Goal: Task Accomplishment & Management: Use online tool/utility

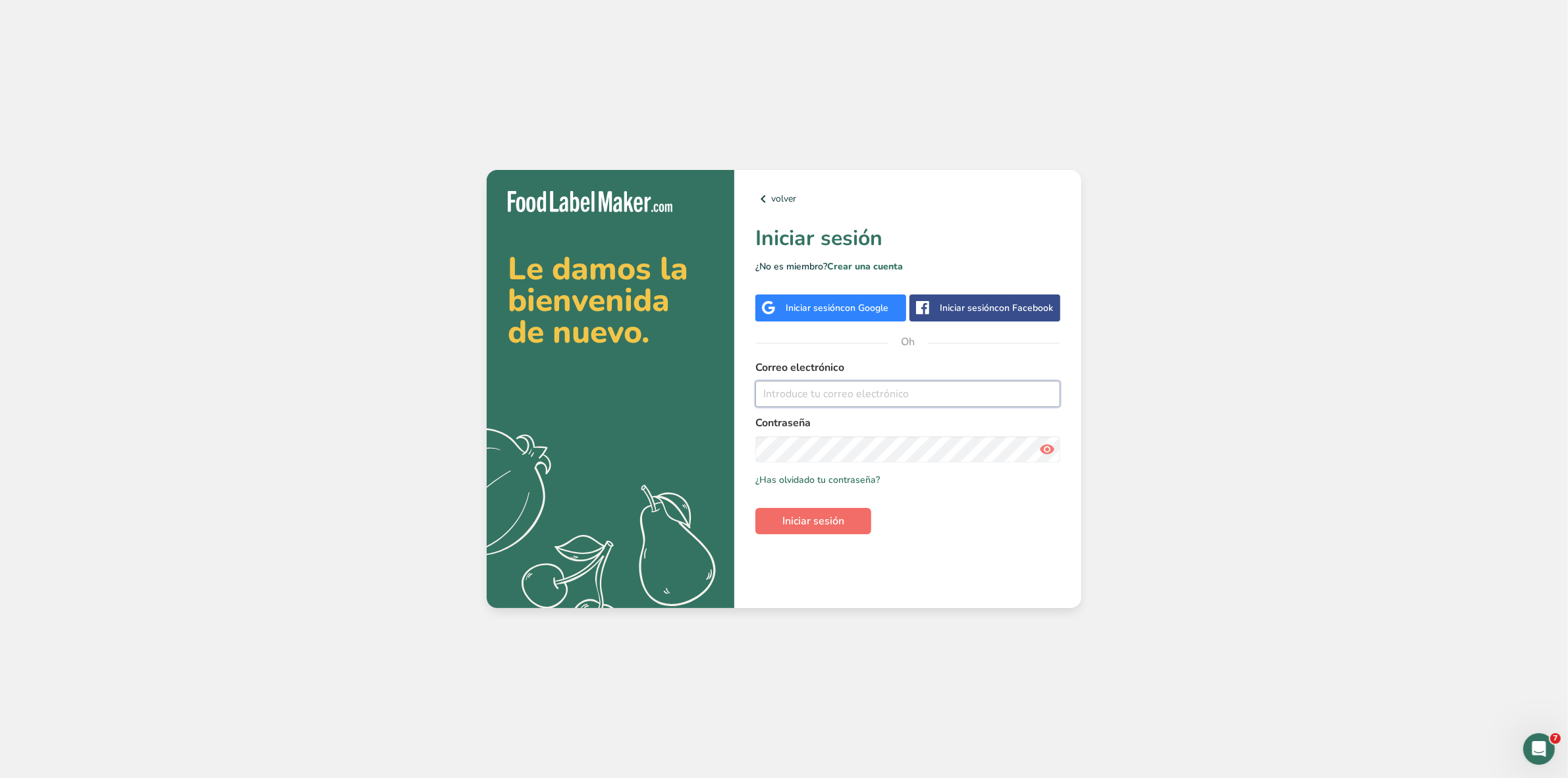
type input "julian.zamora@gmail.com"
drag, startPoint x: 785, startPoint y: 522, endPoint x: 831, endPoint y: 522, distance: 46.0
click at [785, 522] on font "Iniciar sesión" at bounding box center [813, 521] width 62 height 15
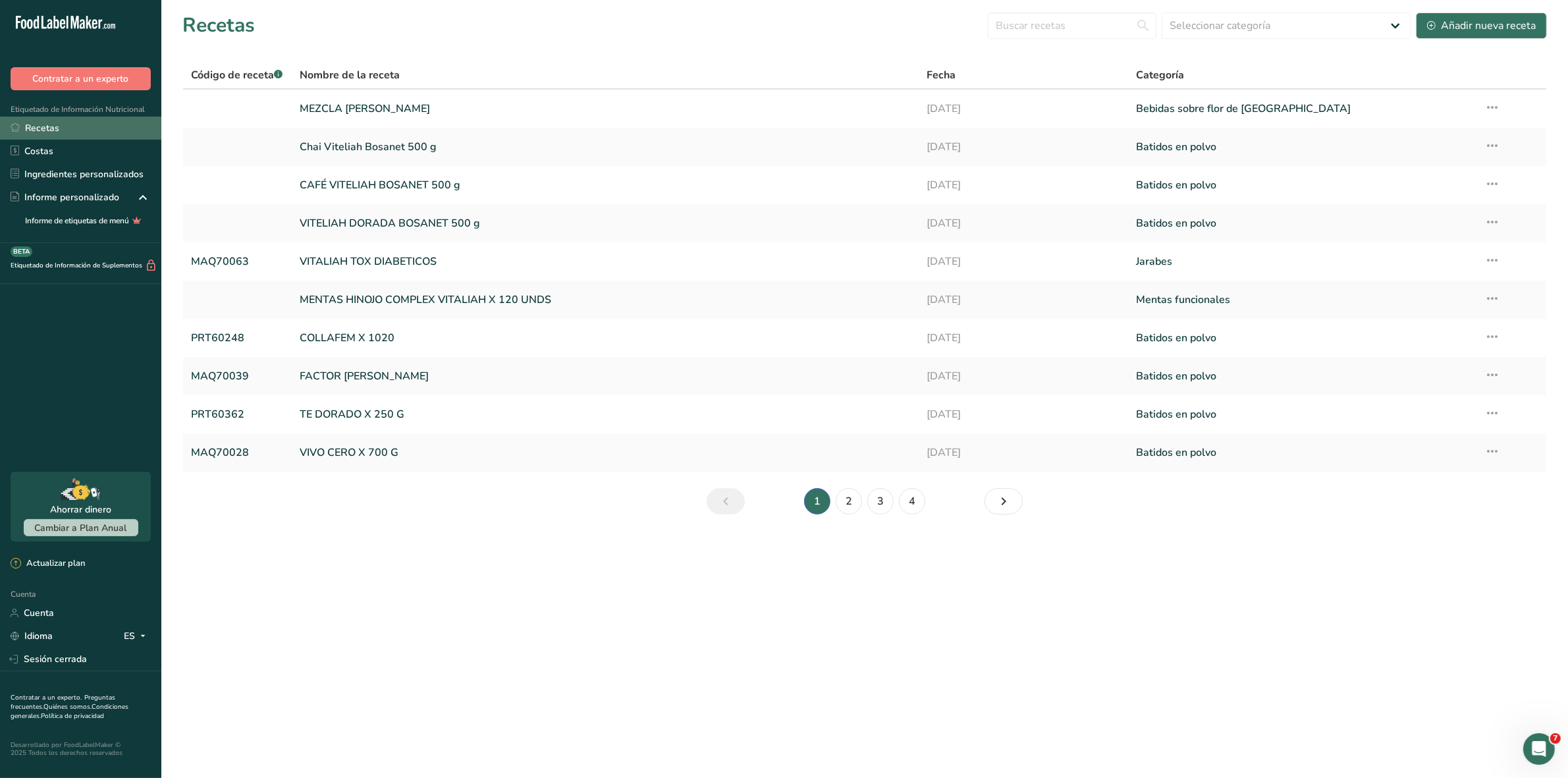
click at [61, 123] on link "Recetas" at bounding box center [81, 128] width 162 height 23
click at [1086, 25] on input "text" at bounding box center [1073, 25] width 169 height 26
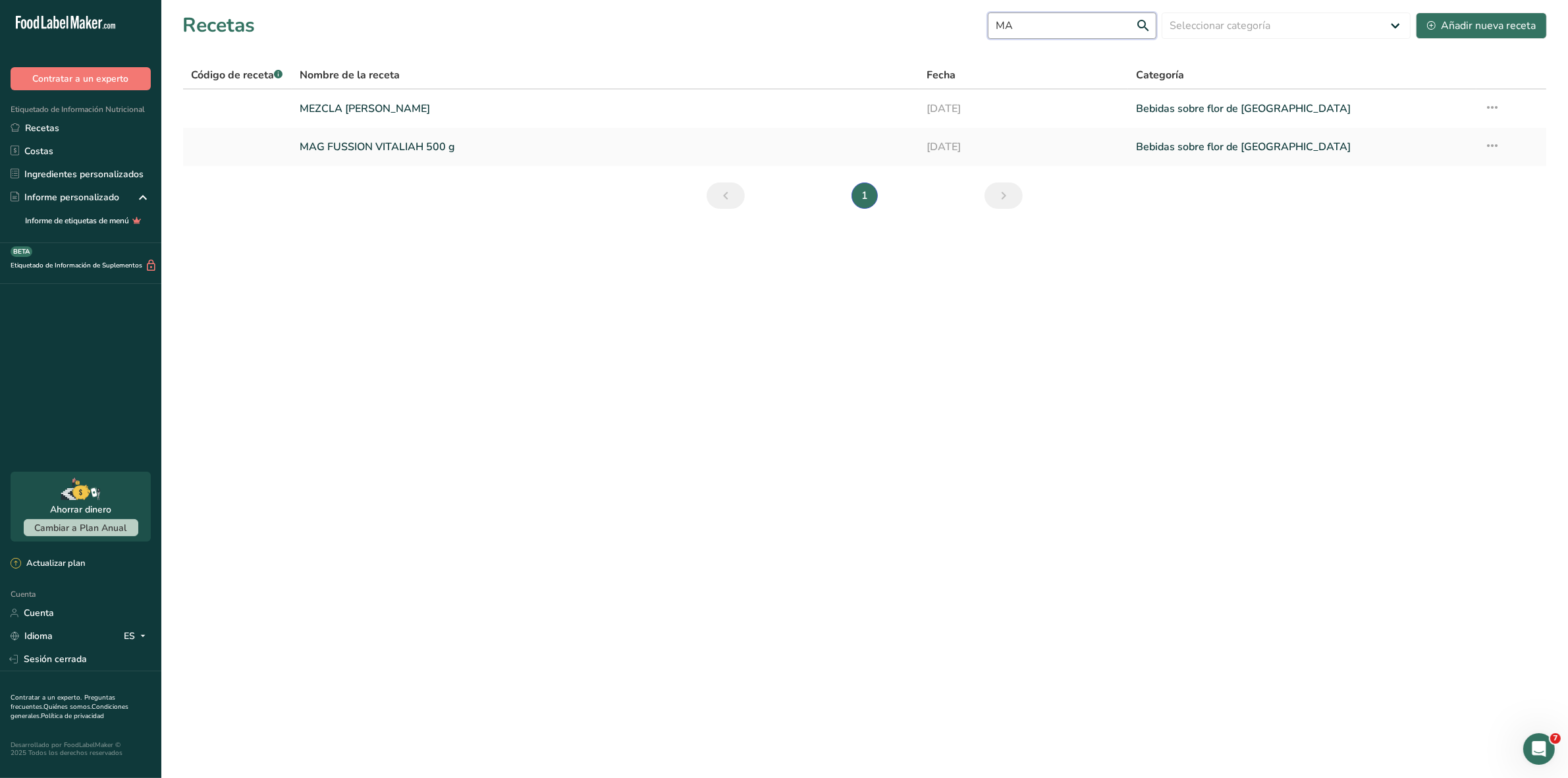
type input "M"
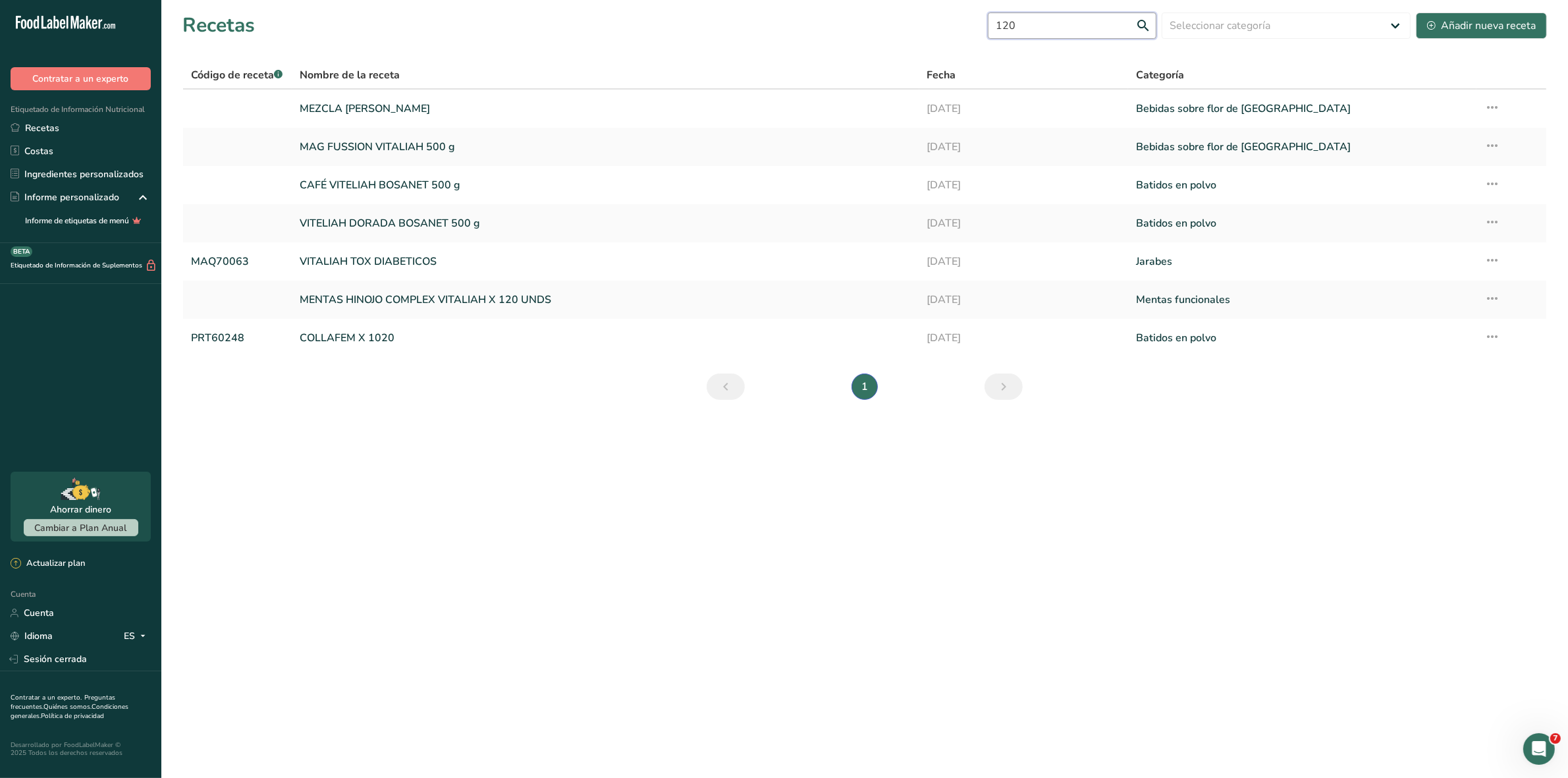
type input "120"
click at [1062, 33] on input "120" at bounding box center [1073, 25] width 169 height 26
click at [1062, 27] on input "120" at bounding box center [1073, 25] width 169 height 26
click at [393, 145] on font "MAG FUSSION VITALIAH 500 g" at bounding box center [377, 147] width 156 height 15
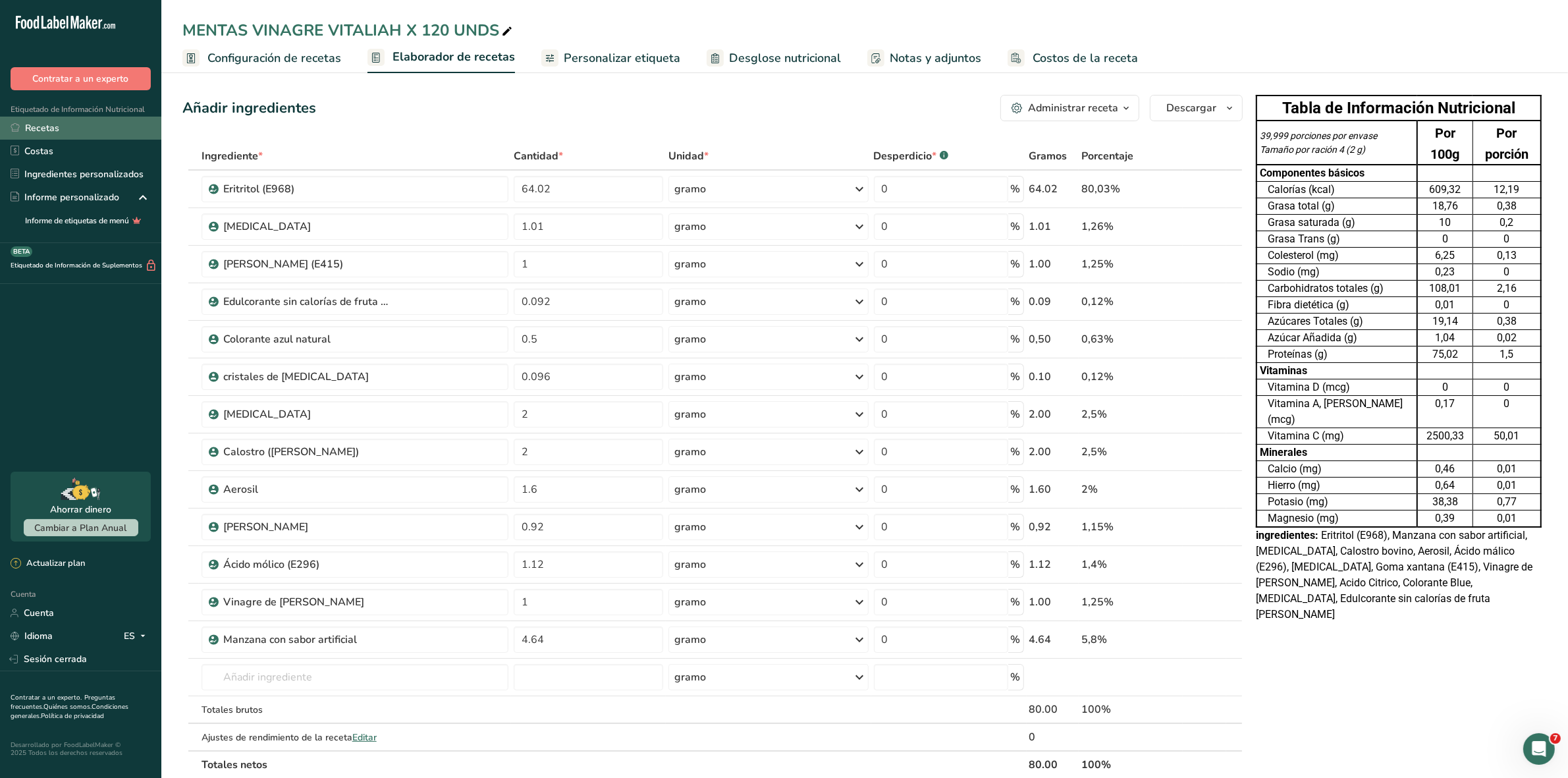
click at [41, 127] on font "Recetas" at bounding box center [42, 128] width 34 height 12
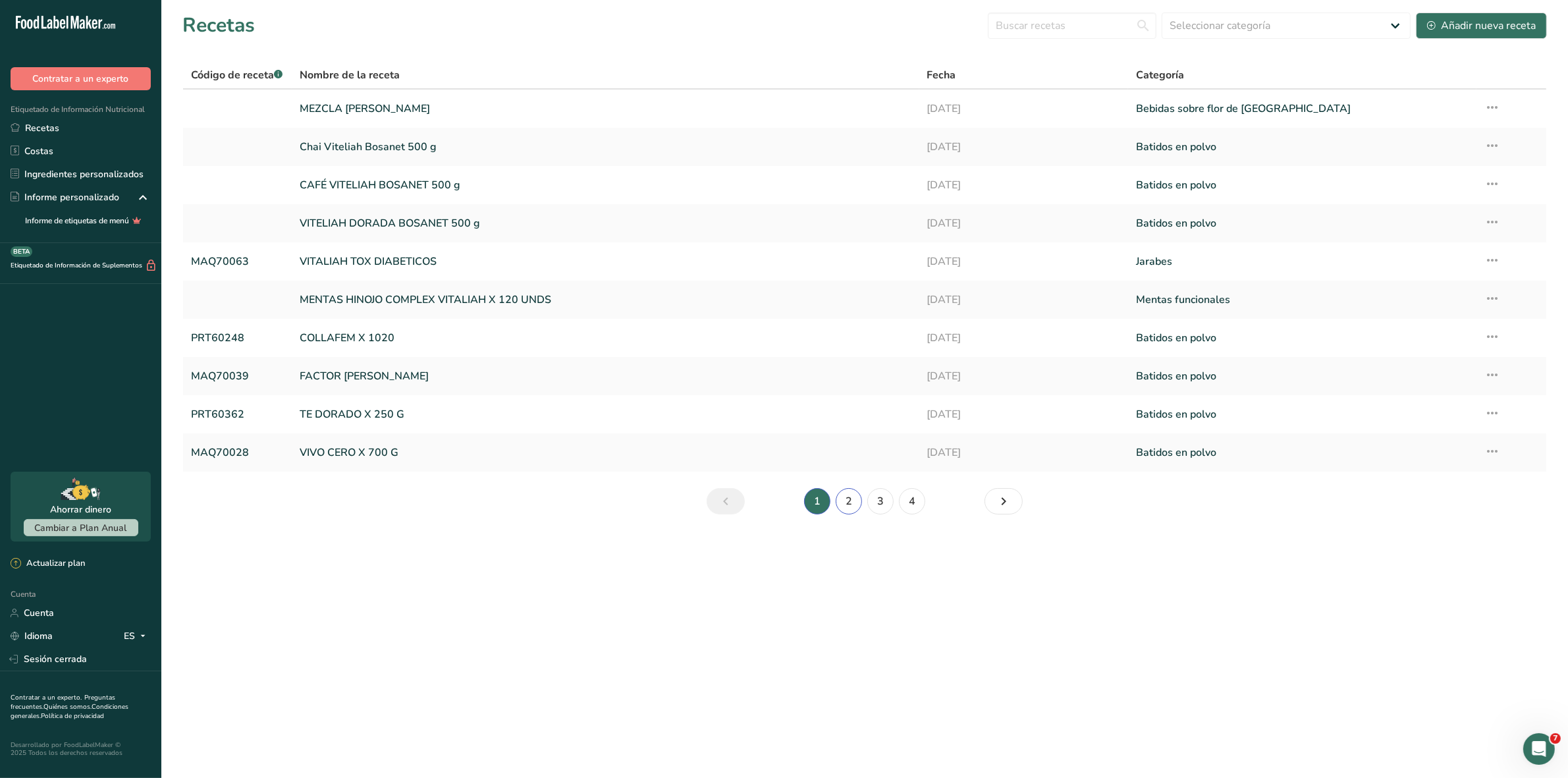
click at [847, 501] on font "2" at bounding box center [849, 501] width 7 height 15
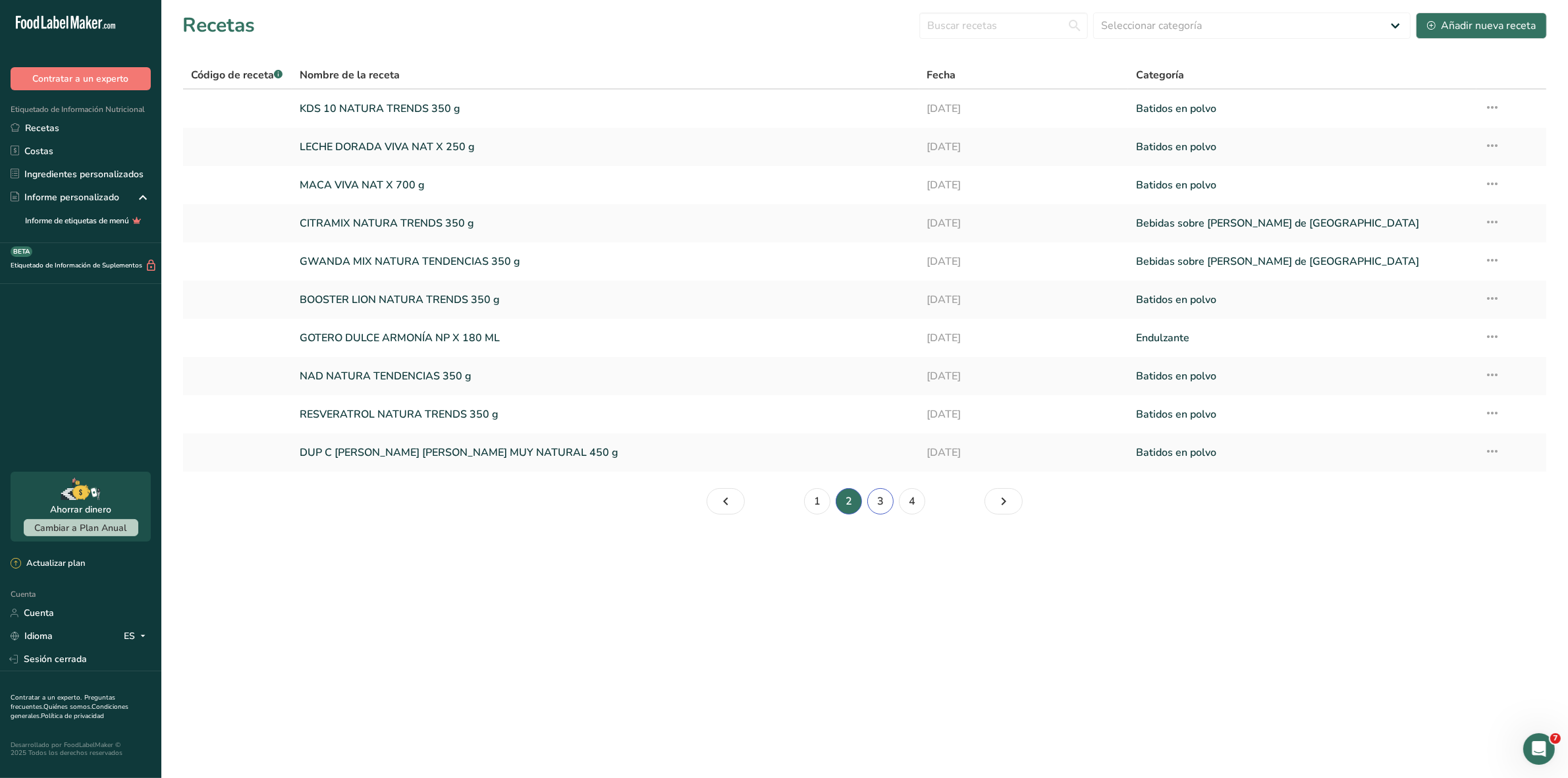
click at [874, 509] on link "3" at bounding box center [880, 502] width 26 height 26
click at [874, 509] on li "3" at bounding box center [880, 502] width 31 height 26
click at [913, 502] on font "4" at bounding box center [913, 501] width 7 height 15
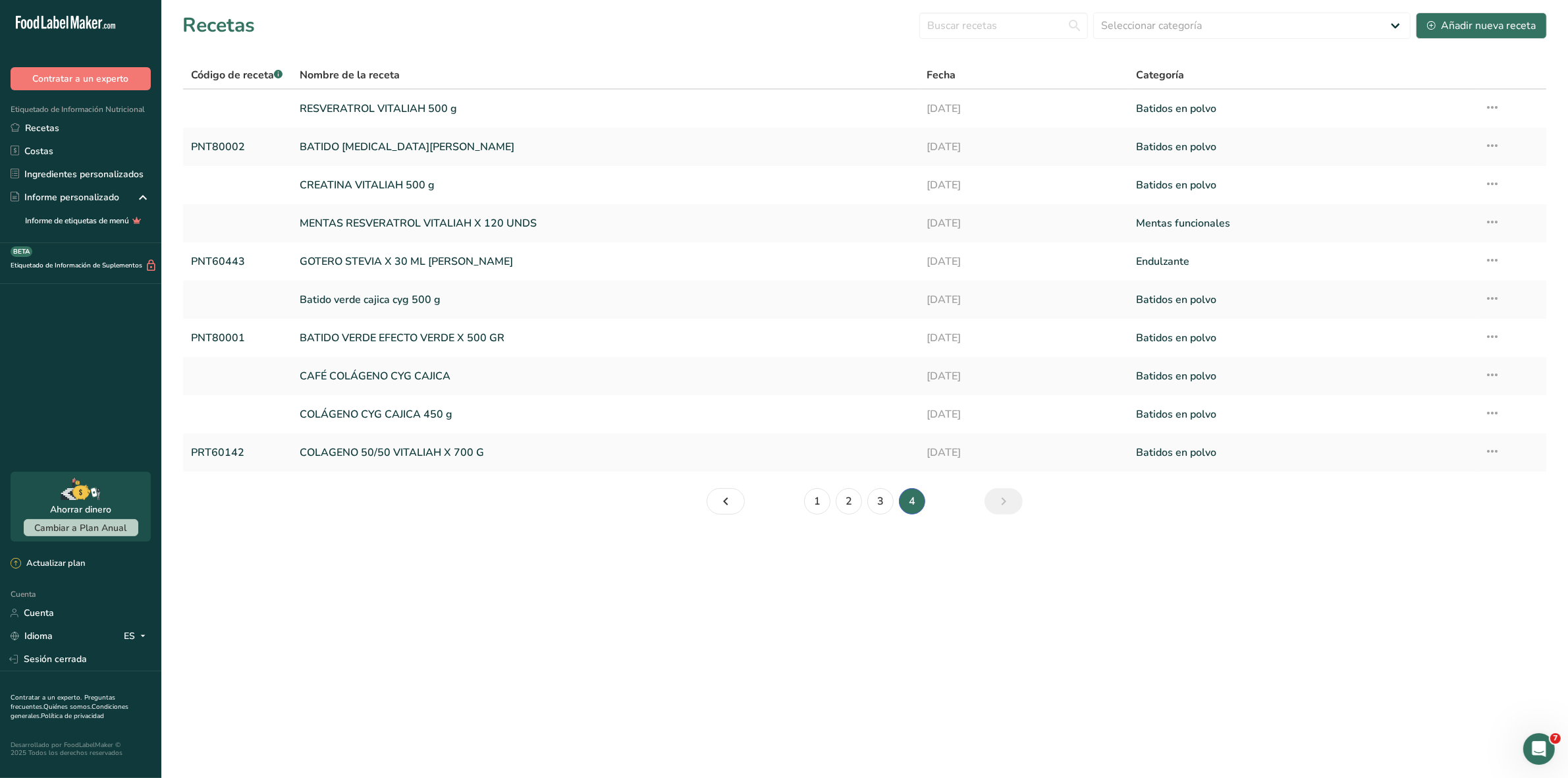
drag, startPoint x: 752, startPoint y: 18, endPoint x: 806, endPoint y: 7, distance: 55.1
click at [752, 18] on div "Recetas Seleccionar categoría Todos Productos de panadería Batidos en polvo Beb…" at bounding box center [865, 25] width 1365 height 30
click at [1088, 20] on input "text" at bounding box center [1004, 25] width 169 height 26
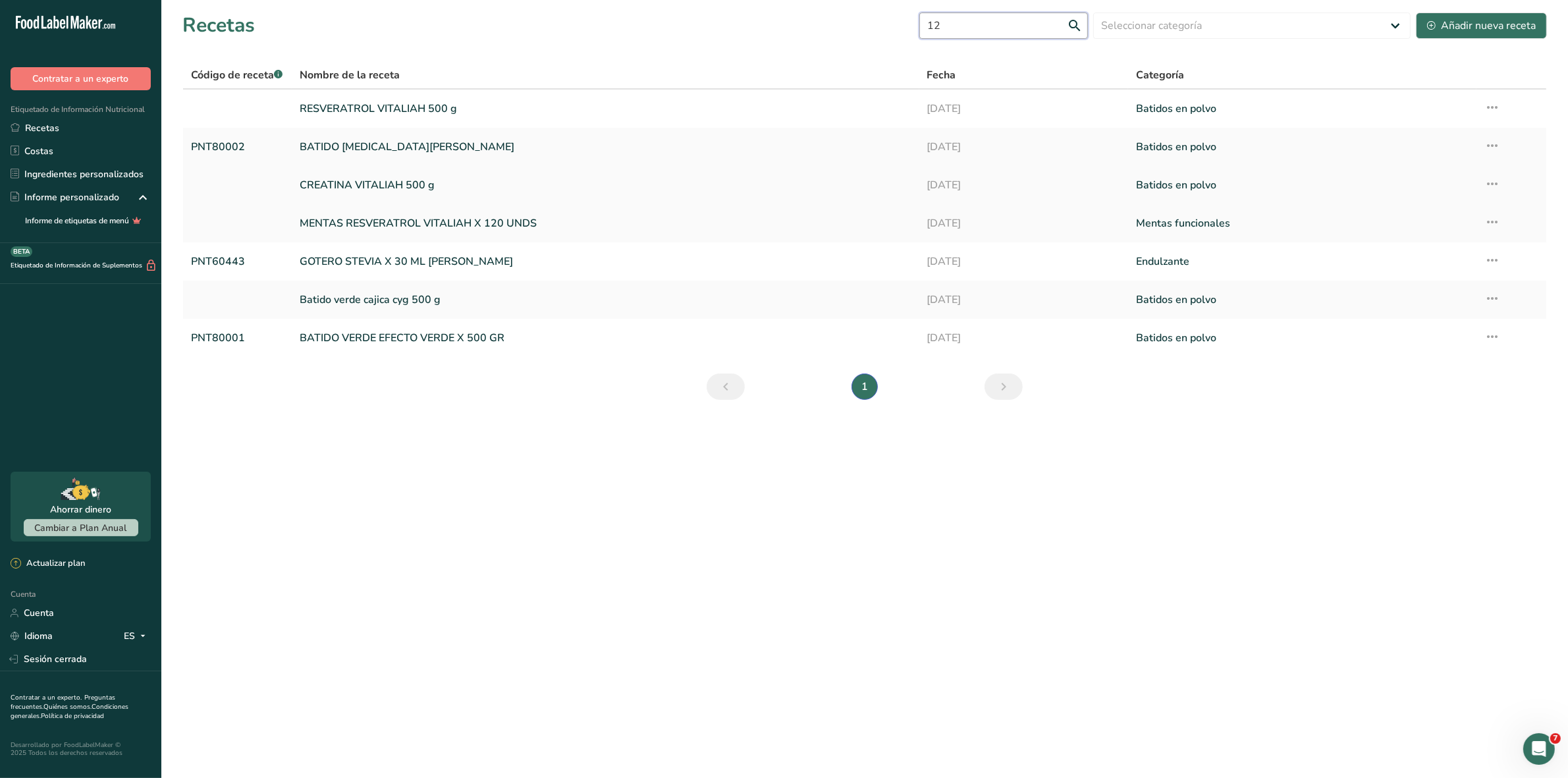
type input "1"
click at [1054, 27] on input "MENTA" at bounding box center [1004, 25] width 169 height 26
click at [1078, 23] on input "MENTA" at bounding box center [1004, 25] width 169 height 26
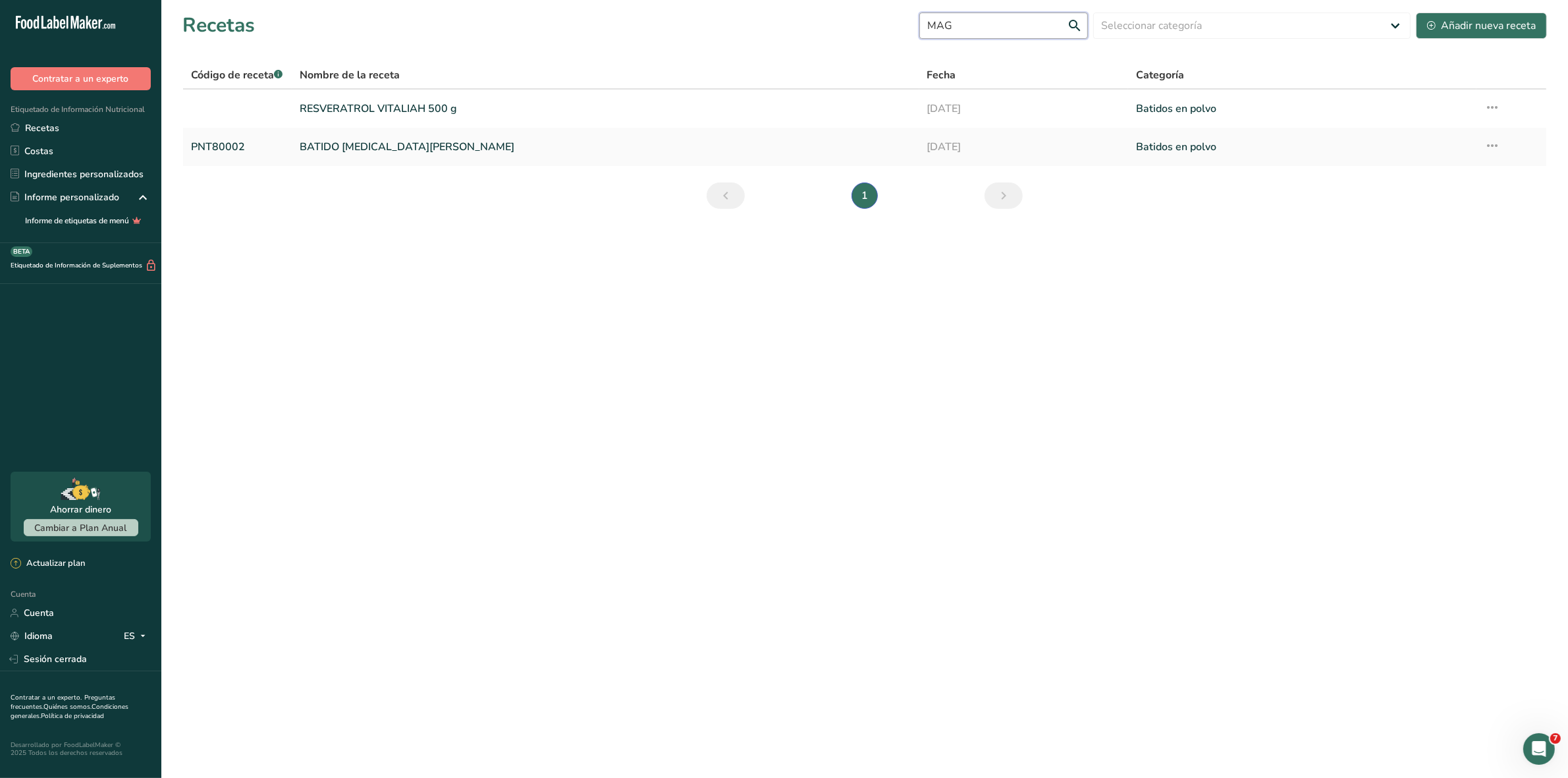
click at [1057, 31] on input "MAG" at bounding box center [1004, 25] width 169 height 26
type input "COMPLEX"
click at [462, 189] on font "MENTAS COMPLEJO DE MAGNESIO VITALIAH X 120 UNDS" at bounding box center [461, 185] width 322 height 15
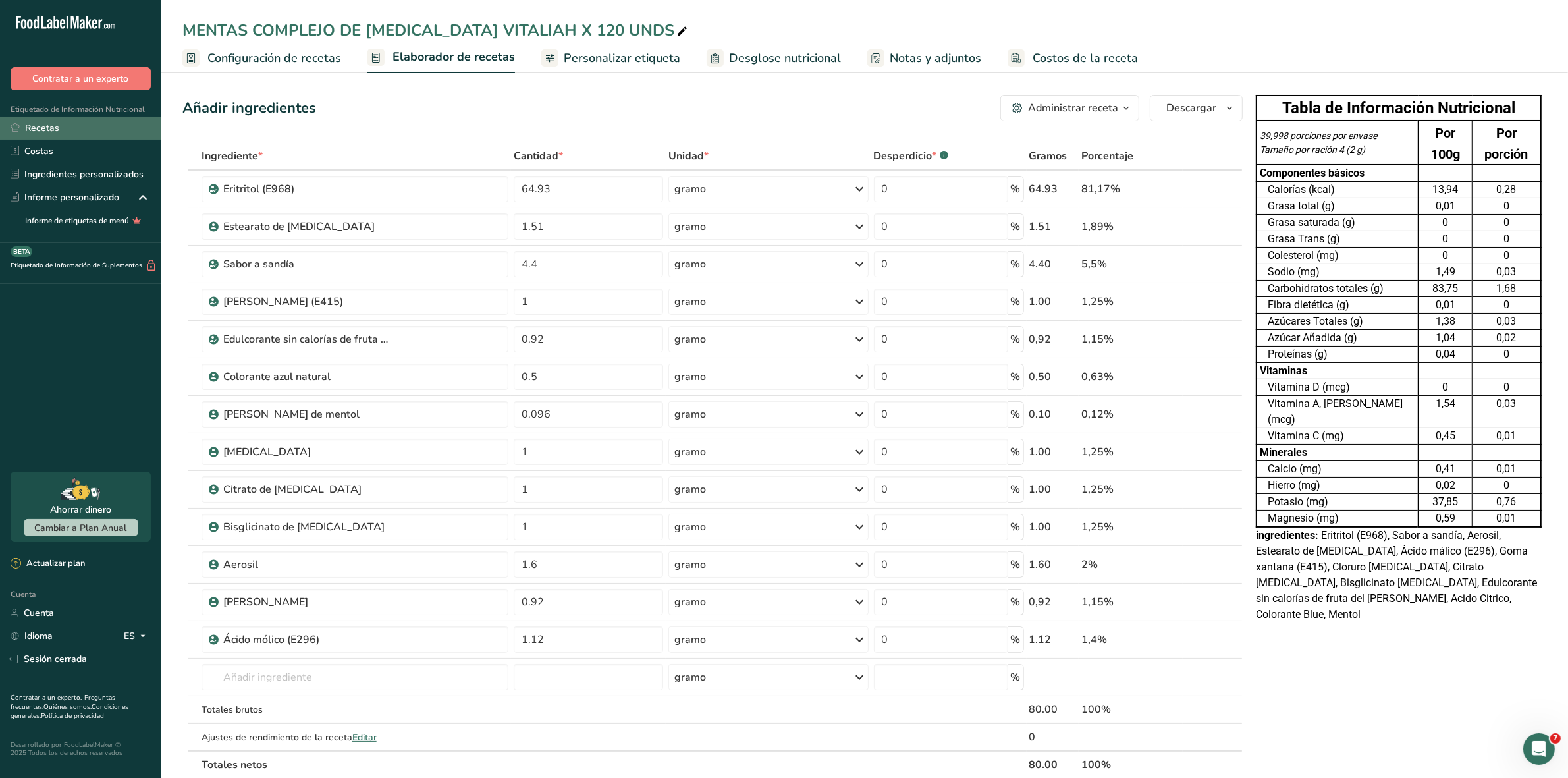
click at [76, 127] on link "Recetas" at bounding box center [81, 128] width 162 height 23
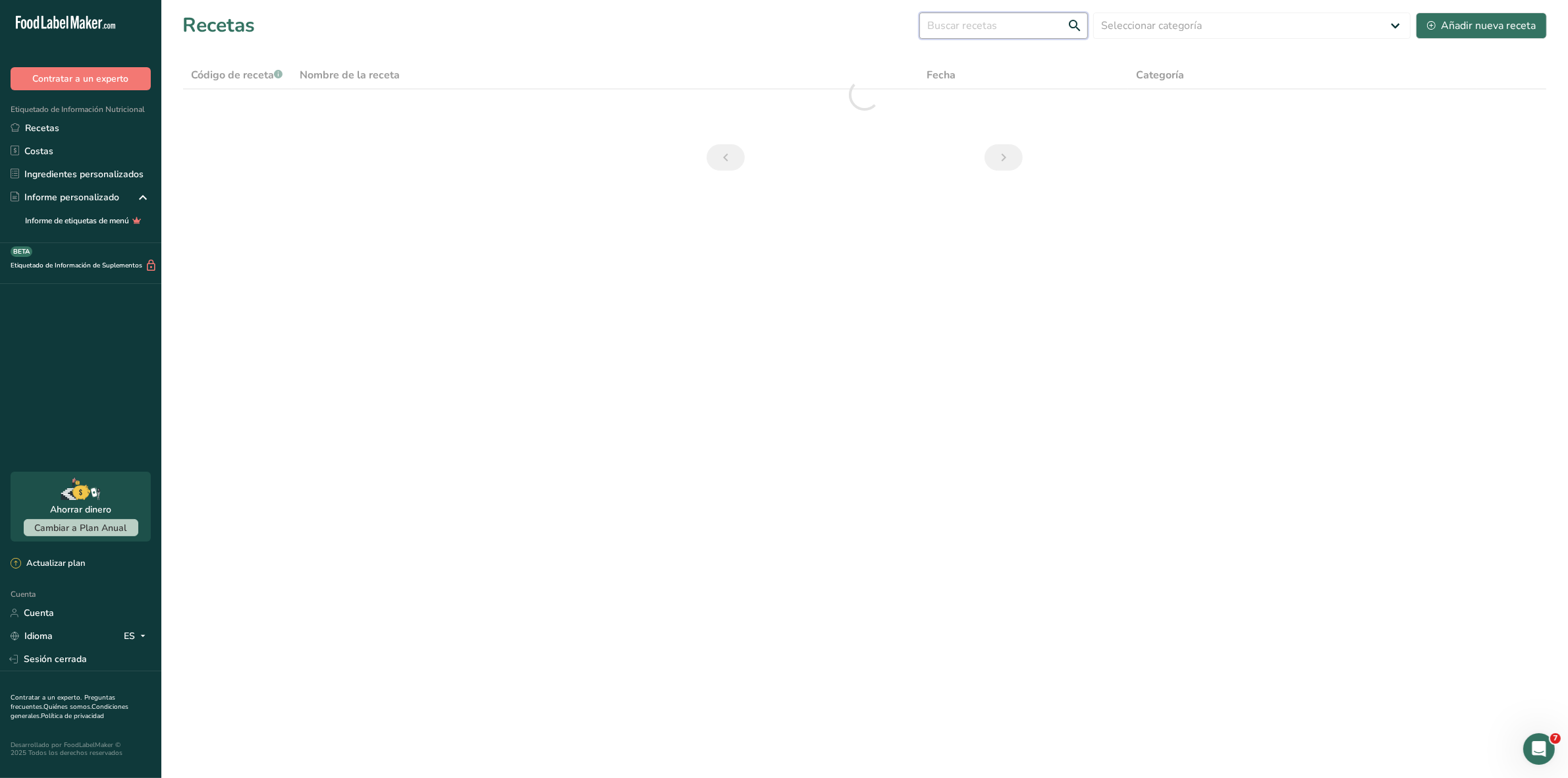
click at [1088, 28] on input "text" at bounding box center [1004, 25] width 169 height 26
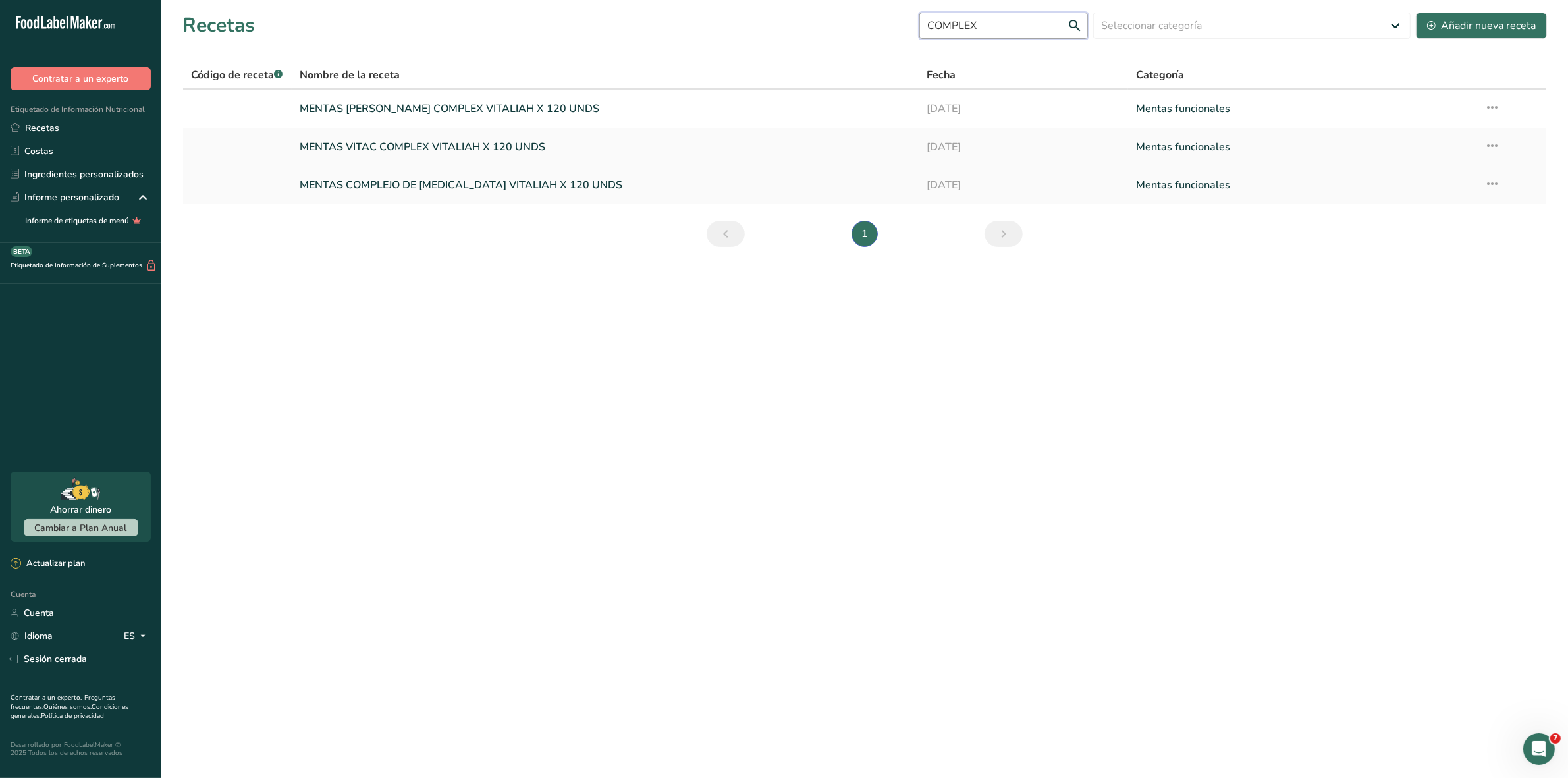
type input "COMPLEX"
click at [506, 186] on font "MENTAS COMPLEJO DE MAGNESIO VITALIAH X 120 UNDS" at bounding box center [461, 185] width 322 height 15
